Goal: Task Accomplishment & Management: Complete application form

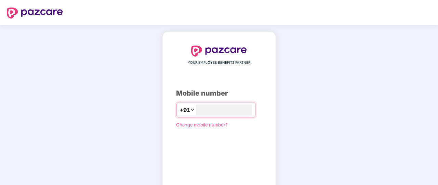
type input "**********"
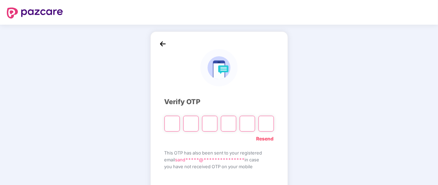
type input "*"
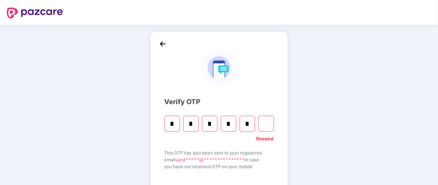
type input "*"
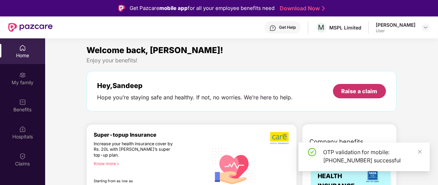
click at [366, 86] on div "Raise a claim" at bounding box center [359, 91] width 53 height 14
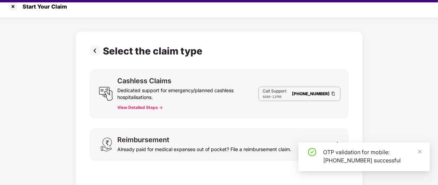
scroll to position [16, 0]
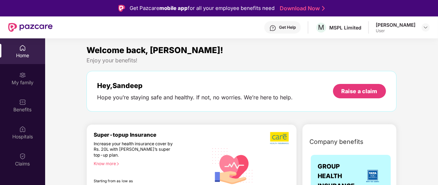
scroll to position [7, 0]
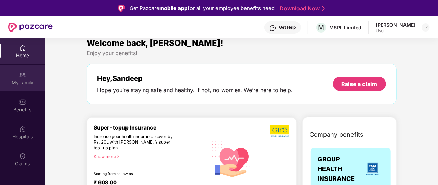
click at [30, 88] on div "My family" at bounding box center [22, 78] width 45 height 26
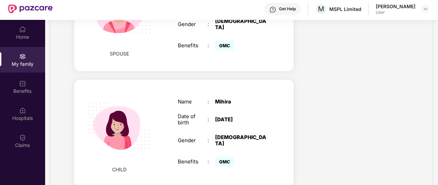
scroll to position [27, 0]
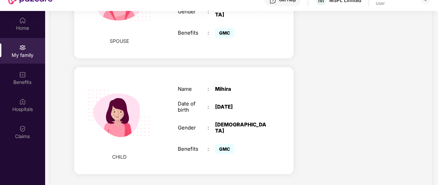
click at [218, 123] on div "[DEMOGRAPHIC_DATA]" at bounding box center [241, 127] width 52 height 12
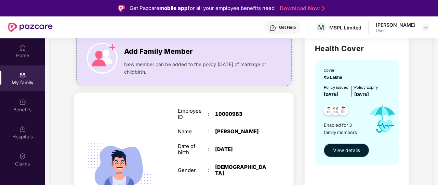
scroll to position [55, 0]
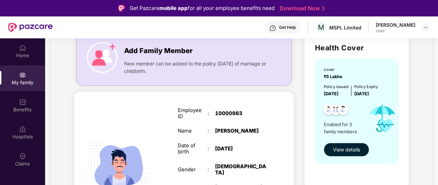
click at [358, 153] on button "View details" at bounding box center [347, 150] width 46 height 14
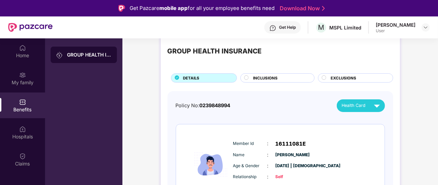
scroll to position [12, 0]
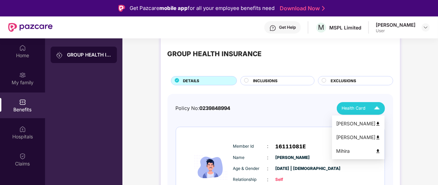
click at [377, 106] on img at bounding box center [377, 108] width 12 height 12
click at [344, 153] on div "Mihira" at bounding box center [358, 151] width 44 height 8
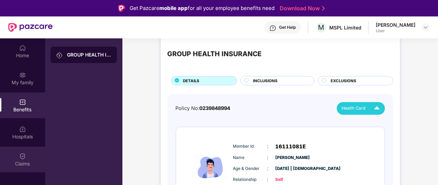
click at [24, 165] on div "Claims" at bounding box center [22, 163] width 45 height 7
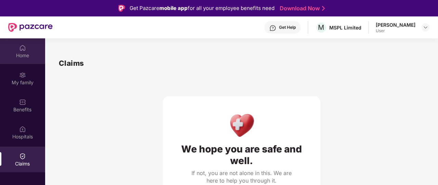
click at [23, 49] on img at bounding box center [22, 47] width 7 height 7
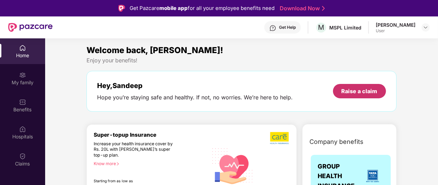
click at [353, 89] on div "Raise a claim" at bounding box center [360, 91] width 36 height 8
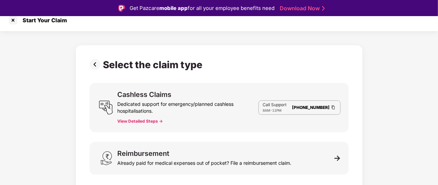
scroll to position [16, 0]
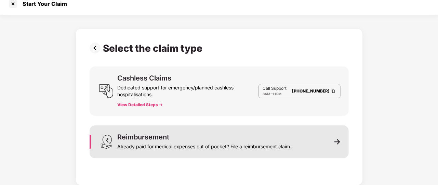
click at [277, 149] on div "Already paid for medical expenses out of pocket? File a reimbursement claim." at bounding box center [205, 145] width 174 height 10
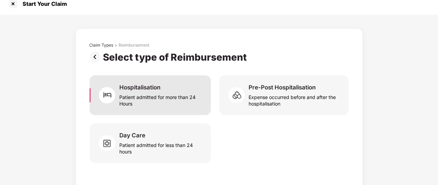
click at [171, 85] on div "Hospitalisation Patient admitted for more than 24 Hours" at bounding box center [160, 95] width 83 height 23
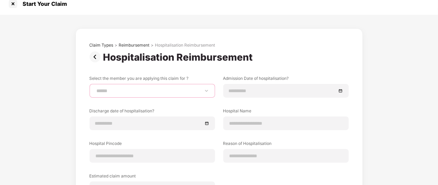
click at [167, 90] on select "**********" at bounding box center [152, 90] width 114 height 5
select select "**********"
click at [95, 88] on select "**********" at bounding box center [152, 90] width 114 height 5
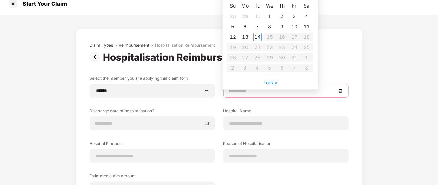
click at [234, 93] on input at bounding box center [282, 91] width 107 height 8
type input "**********"
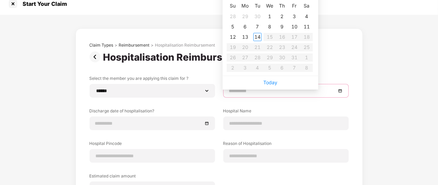
type input "**********"
click at [272, 12] on div "1" at bounding box center [270, 16] width 8 height 8
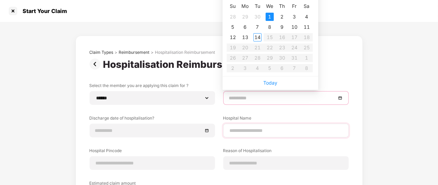
type input "**********"
click at [290, 97] on input at bounding box center [282, 98] width 107 height 8
type input "**********"
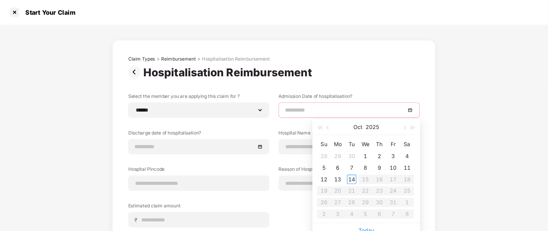
scroll to position [16, 0]
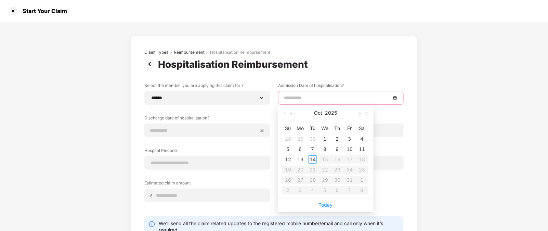
type input "**********"
click at [293, 112] on span "button" at bounding box center [292, 113] width 3 height 3
type input "**********"
click at [349, 140] on div "5" at bounding box center [350, 139] width 8 height 8
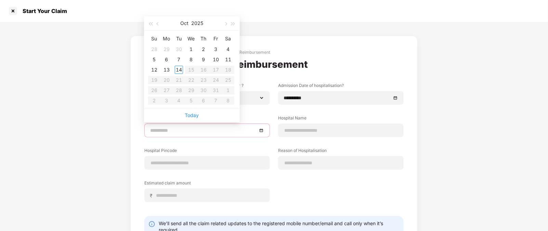
click at [194, 127] on input at bounding box center [203, 131] width 107 height 8
type input "**********"
click at [159, 22] on button "button" at bounding box center [158, 23] width 8 height 14
type input "**********"
click at [154, 55] on div "7" at bounding box center [154, 59] width 8 height 8
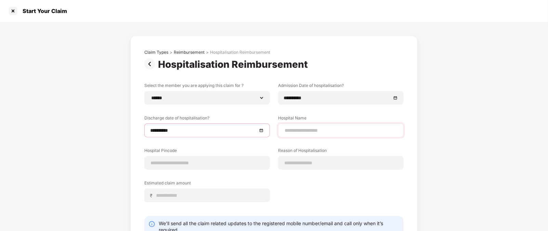
click at [311, 126] on div at bounding box center [341, 131] width 126 height 14
click at [310, 130] on input at bounding box center [341, 130] width 114 height 7
type input "**********"
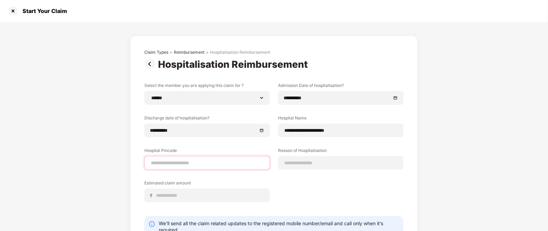
click at [207, 165] on input at bounding box center [207, 162] width 114 height 7
type input "******"
select select "*******"
select select "*********"
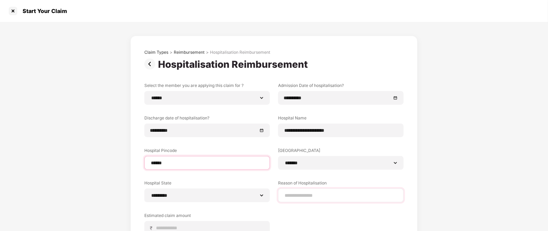
type input "******"
click at [313, 184] on div at bounding box center [341, 196] width 126 height 14
click at [313, 184] on input at bounding box center [341, 195] width 114 height 7
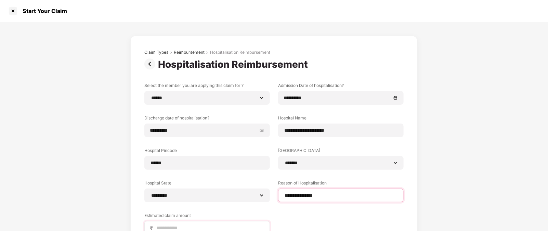
type input "**********"
click at [232, 184] on input at bounding box center [210, 227] width 108 height 7
type input "*****"
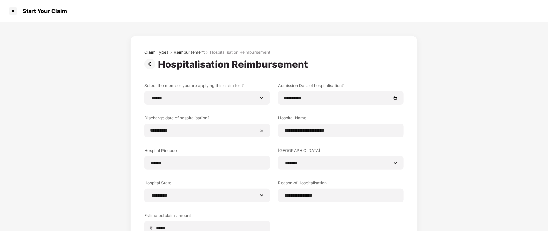
click at [438, 87] on div "**********" at bounding box center [274, 167] width 548 height 290
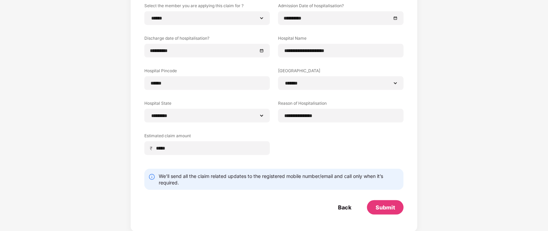
scroll to position [80, 0]
click at [389, 184] on div "Submit" at bounding box center [386, 207] width 20 height 8
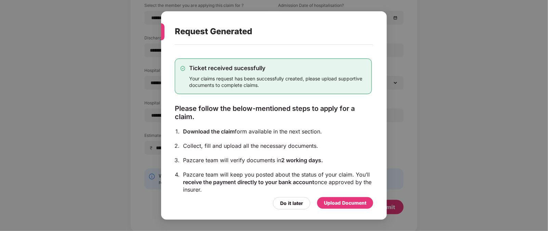
click at [332, 184] on div "Upload Document" at bounding box center [345, 203] width 42 height 8
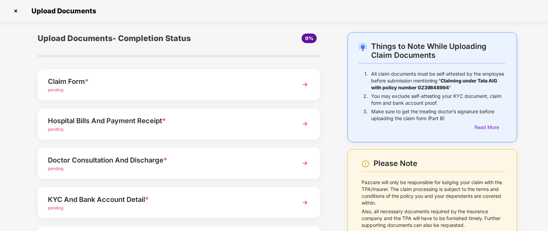
click at [133, 87] on div "pending" at bounding box center [168, 90] width 240 height 7
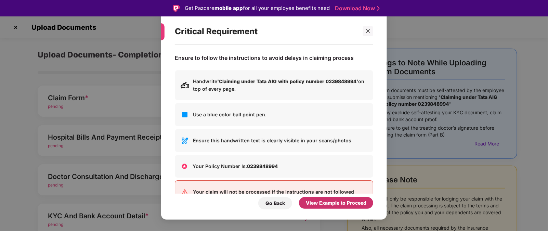
click at [349, 184] on div "View Example to Proceed" at bounding box center [336, 203] width 61 height 8
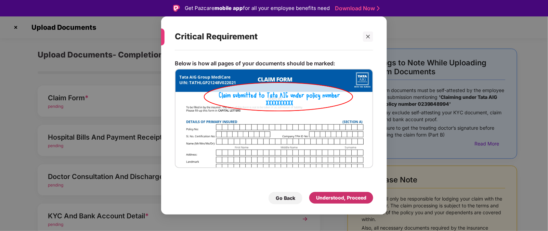
click at [347, 184] on div "Understood, Proceed" at bounding box center [341, 198] width 50 height 8
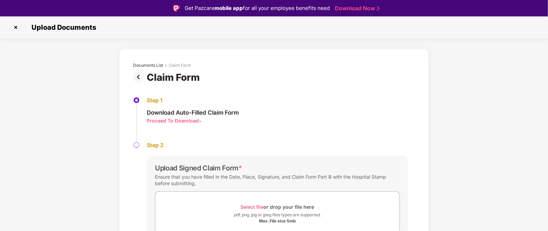
scroll to position [16, 0]
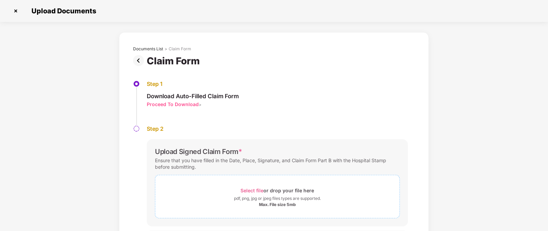
click at [260, 184] on div "Max. File size 5mb" at bounding box center [277, 204] width 37 height 5
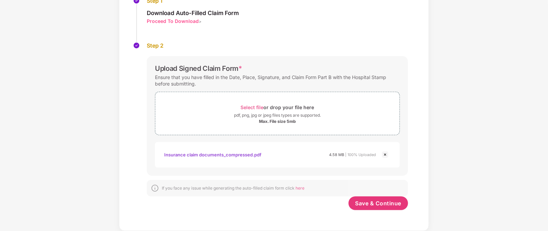
scroll to position [83, 0]
click at [395, 184] on span "Save & Continue" at bounding box center [379, 204] width 46 height 8
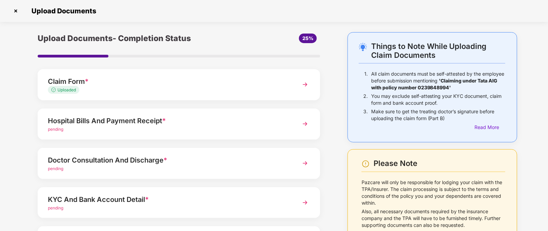
click at [198, 122] on div "Hospital Bills And Payment Receipt *" at bounding box center [168, 120] width 240 height 11
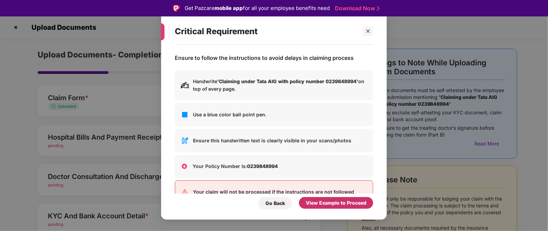
click at [318, 184] on div "View Example to Proceed" at bounding box center [336, 203] width 61 height 8
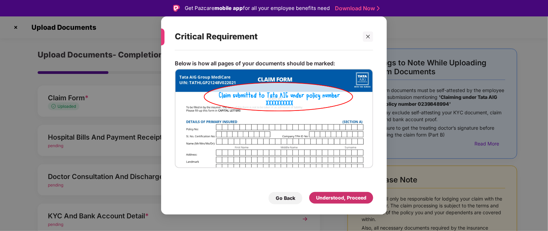
click at [322, 184] on div "Understood, Proceed" at bounding box center [341, 198] width 50 height 8
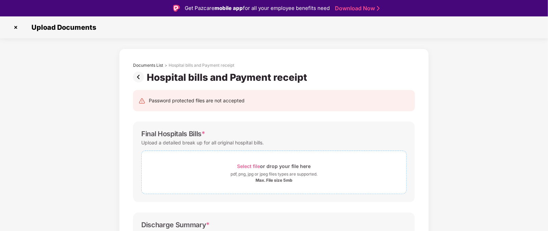
click at [304, 166] on div "Select file or drop your file here" at bounding box center [275, 166] width 74 height 9
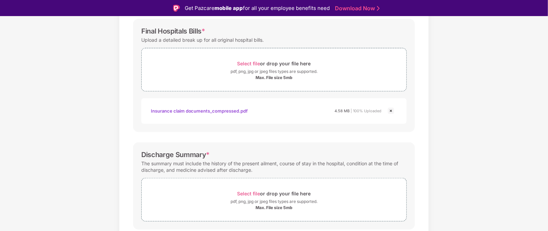
scroll to position [120, 0]
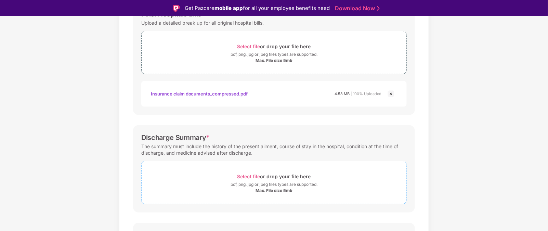
click at [315, 184] on div "pdf, png, jpg or jpeg files types are supported." at bounding box center [274, 184] width 87 height 7
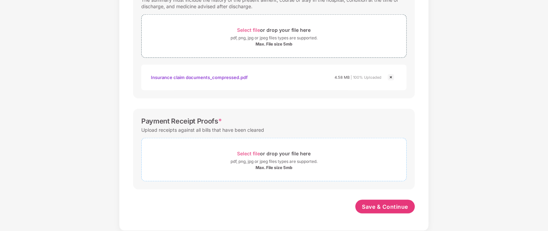
scroll to position [249, 0]
click at [307, 160] on div "pdf, png, jpg or jpeg files types are supported." at bounding box center [274, 162] width 87 height 7
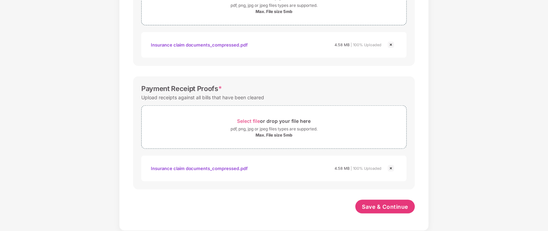
scroll to position [282, 0]
click at [386, 184] on span "Save & Continue" at bounding box center [385, 208] width 46 height 8
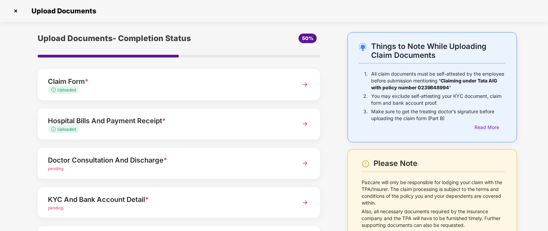
click at [166, 161] on span "*" at bounding box center [166, 160] width 4 height 8
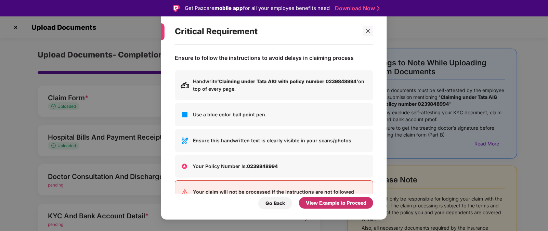
click at [356, 184] on div "View Example to Proceed" at bounding box center [336, 203] width 61 height 8
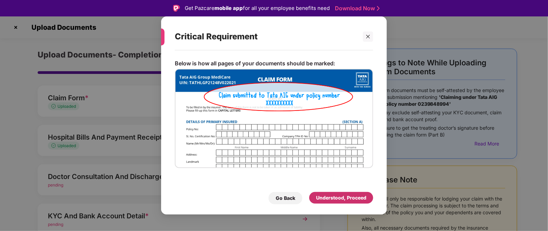
click at [356, 184] on div "Understood, Proceed" at bounding box center [341, 198] width 50 height 8
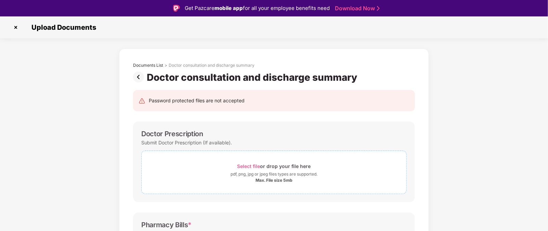
click at [296, 160] on span "Select file or drop your file here pdf, png, jpg or jpeg files types are suppor…" at bounding box center [274, 172] width 265 height 33
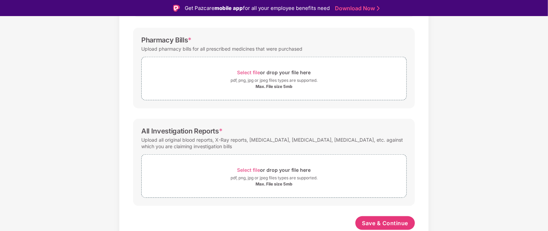
scroll to position [217, 0]
click at [257, 67] on span "Select file or drop your file here pdf, png, jpg or jpeg files types are suppor…" at bounding box center [274, 79] width 265 height 33
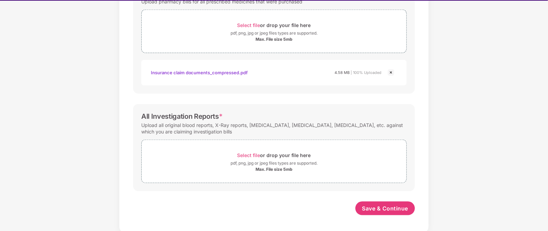
scroll to position [16, 0]
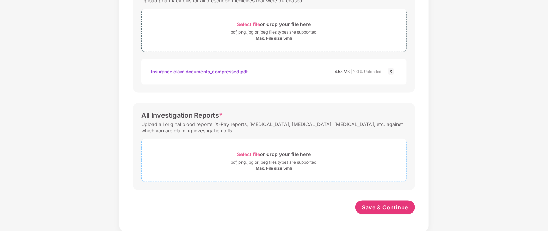
click at [298, 169] on div "Max. File size 5mb" at bounding box center [274, 168] width 265 height 5
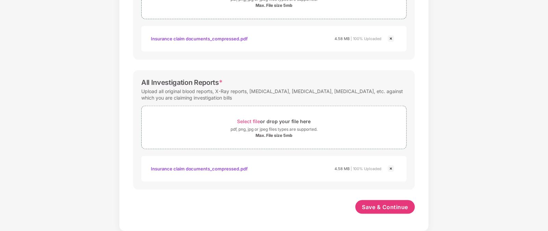
scroll to position [282, 0]
click at [400, 184] on button "Save & Continue" at bounding box center [386, 208] width 60 height 14
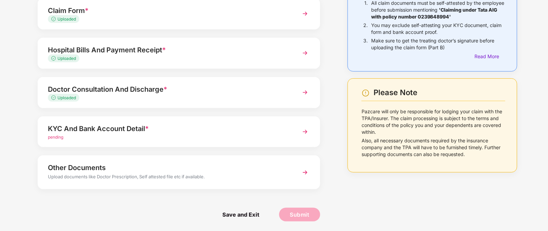
scroll to position [71, 0]
click at [129, 135] on div "pending" at bounding box center [168, 137] width 240 height 7
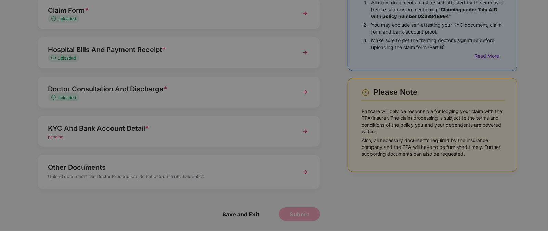
scroll to position [0, 0]
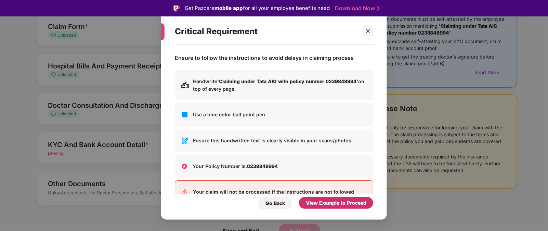
click at [356, 184] on div "View Example to Proceed" at bounding box center [336, 203] width 61 height 8
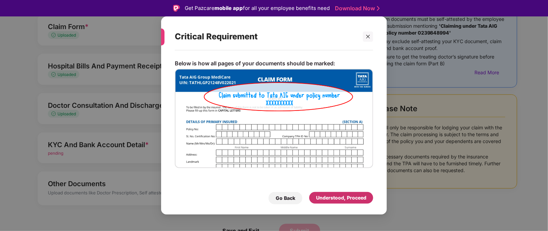
click at [345, 184] on div "Understood, Proceed" at bounding box center [341, 198] width 64 height 12
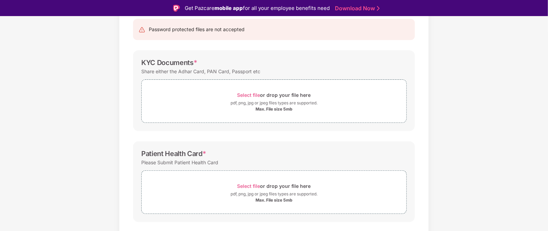
scroll to position [39, 0]
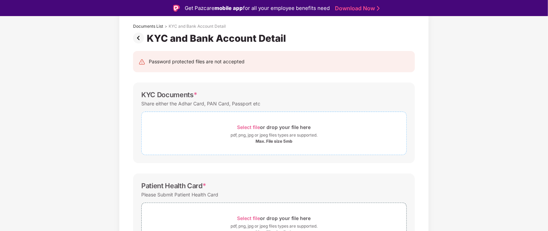
click at [252, 137] on div "pdf, png, jpg or jpeg files types are supported." at bounding box center [274, 135] width 87 height 7
click at [270, 131] on div "Select file or drop your file here" at bounding box center [275, 127] width 74 height 9
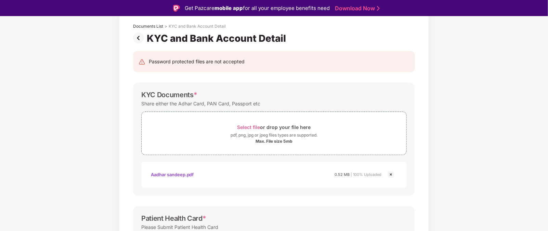
scroll to position [56, 0]
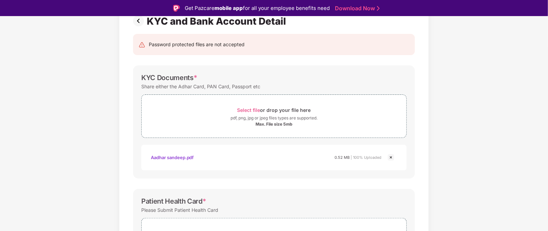
click at [438, 79] on div "Documents List > KYC and Bank Account Detail KYC and Bank Account Detail Passwo…" at bounding box center [274, 197] width 548 height 410
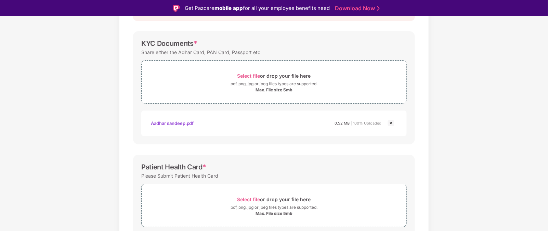
scroll to position [107, 0]
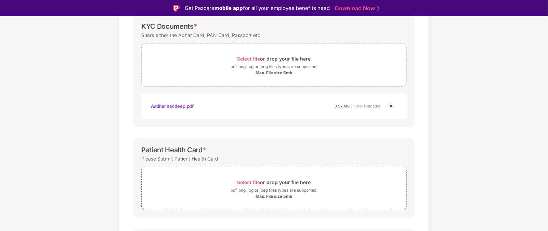
click at [257, 56] on span "Select file" at bounding box center [249, 59] width 23 height 6
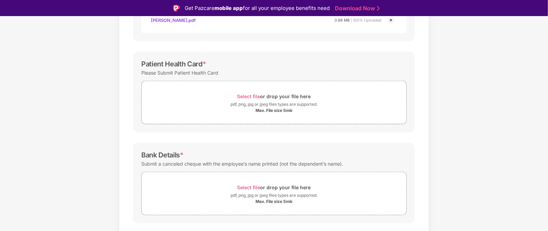
scroll to position [227, 0]
click at [263, 114] on span "Select file or drop your file here pdf, png, jpg or jpeg files types are suppor…" at bounding box center [274, 101] width 265 height 33
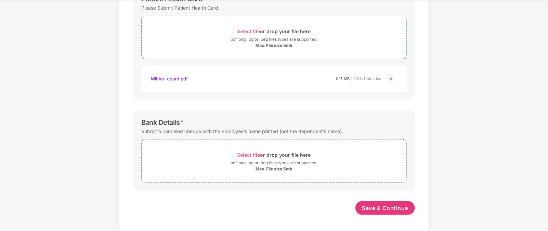
scroll to position [16, 0]
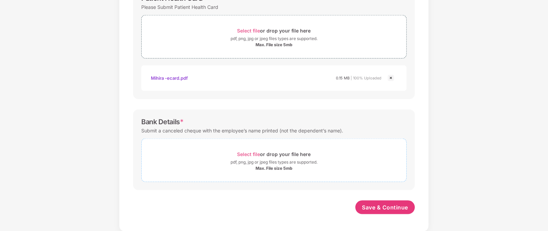
click at [248, 167] on div "Max. File size 5mb" at bounding box center [274, 168] width 265 height 5
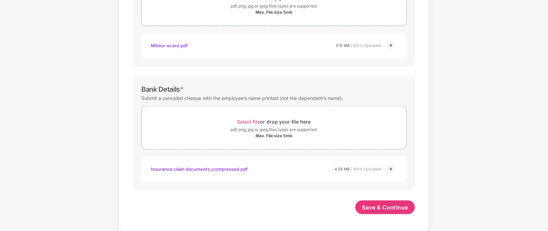
scroll to position [308, 0]
click at [394, 184] on span "Save & Continue" at bounding box center [385, 208] width 46 height 8
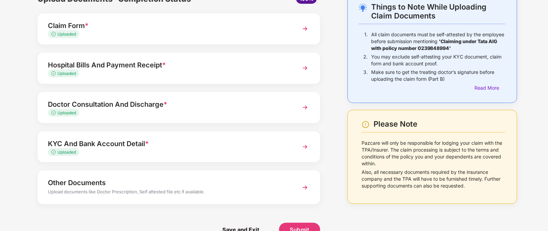
scroll to position [55, 0]
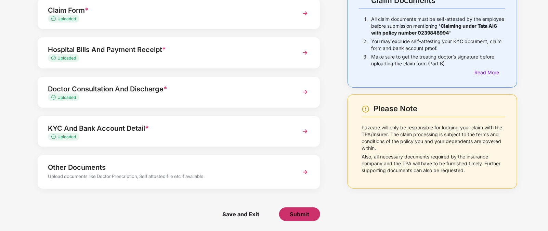
click at [293, 184] on span "Submit" at bounding box center [300, 214] width 20 height 8
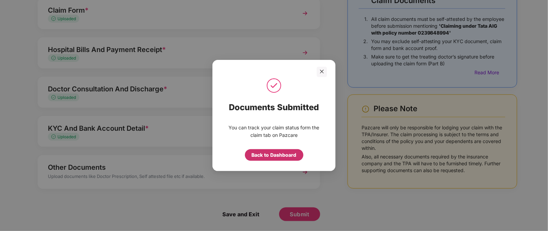
click at [274, 155] on div "Back to Dashboard" at bounding box center [274, 155] width 45 height 8
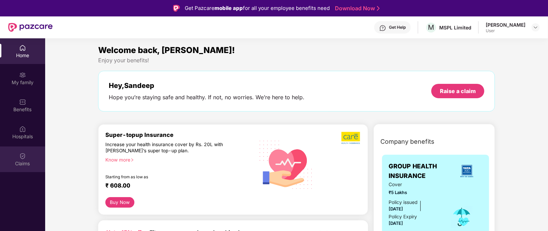
click at [37, 150] on div "Claims" at bounding box center [22, 159] width 45 height 26
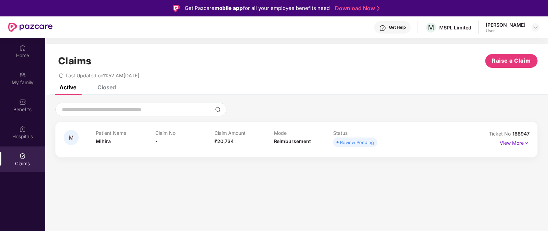
click at [530, 29] on div "Sandeep Chunduru User" at bounding box center [513, 28] width 54 height 12
click at [535, 27] on img at bounding box center [535, 27] width 5 height 5
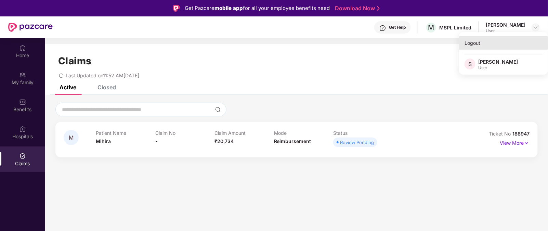
click at [475, 42] on div "Logout" at bounding box center [503, 42] width 89 height 13
